Goal: Task Accomplishment & Management: Use online tool/utility

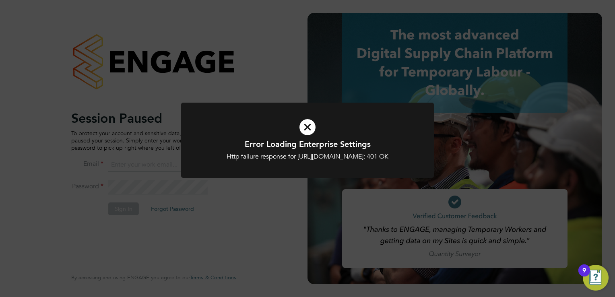
type input "[PERSON_NAME][EMAIL_ADDRESS][DOMAIN_NAME]"
click at [174, 110] on div "Error Loading Enterprise Settings Http failure response for [URL][DOMAIN_NAME]:…" at bounding box center [307, 148] width 615 height 297
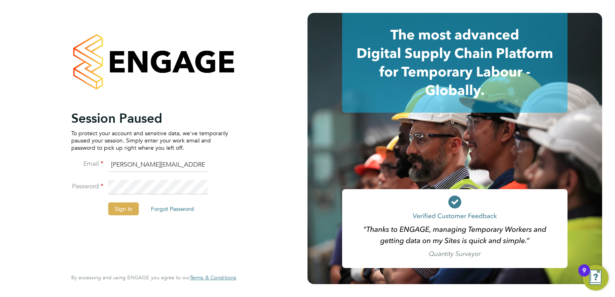
click at [135, 204] on button "Sign In" at bounding box center [123, 208] width 31 height 13
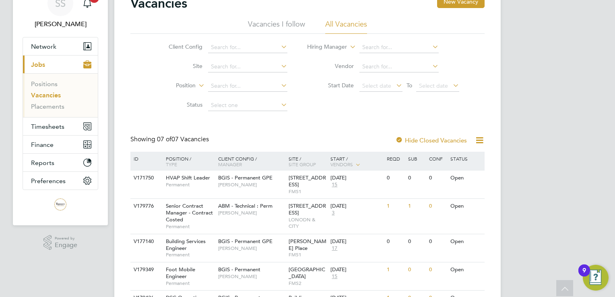
scroll to position [121, 0]
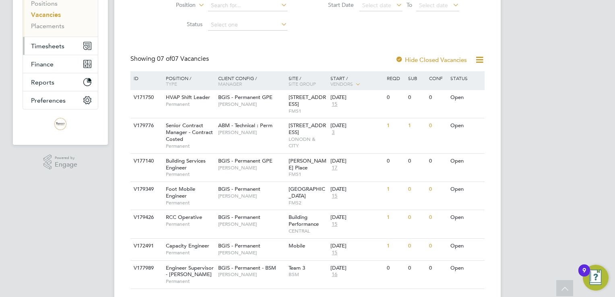
click at [45, 47] on span "Timesheets" at bounding box center [47, 46] width 33 height 8
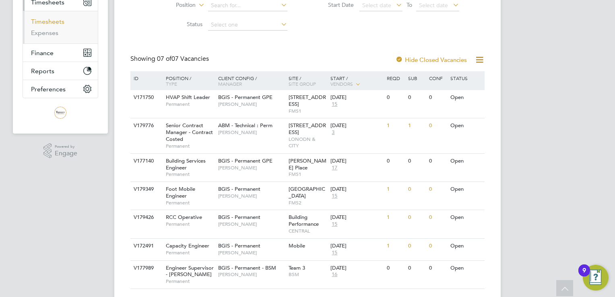
click at [58, 19] on link "Timesheets" at bounding box center [47, 22] width 33 height 8
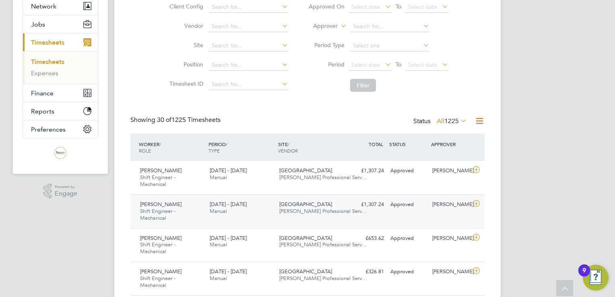
click at [303, 216] on div "Wembley Stadium Trevett Professional Serv…" at bounding box center [311, 208] width 70 height 20
